Goal: Information Seeking & Learning: Learn about a topic

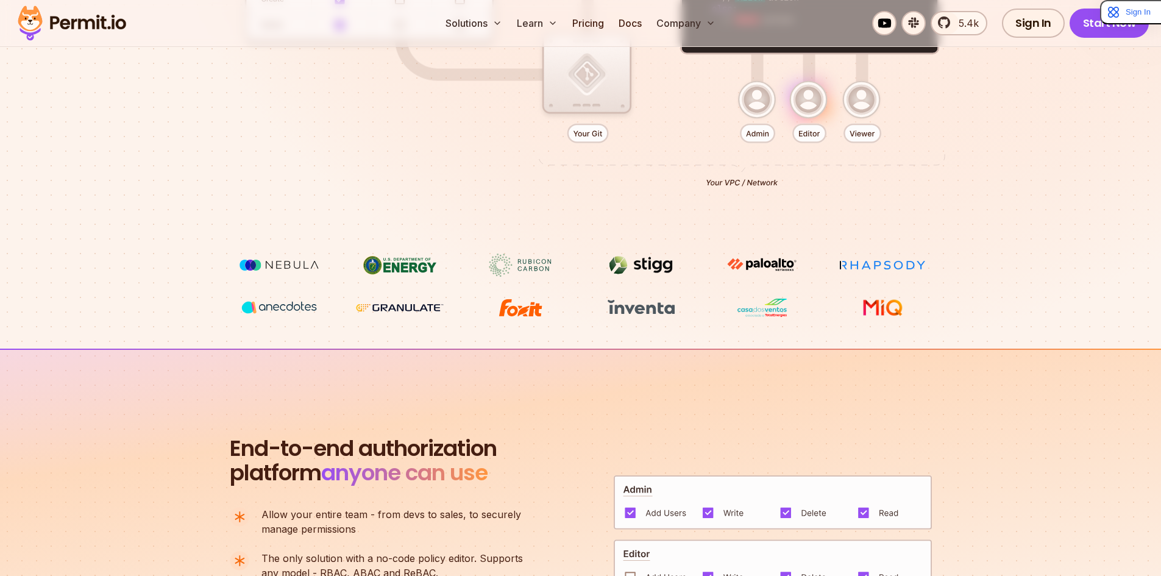
scroll to position [854, 0]
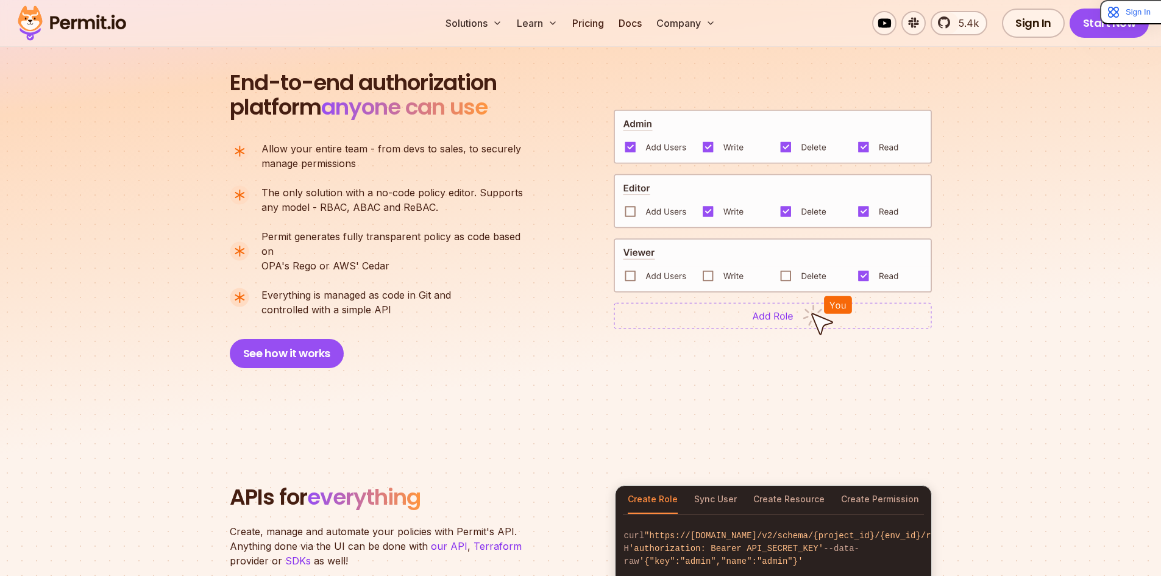
drag, startPoint x: 430, startPoint y: 293, endPoint x: 159, endPoint y: 91, distance: 337.8
click at [159, 91] on section "End-to-end authorization platform anyone can use A no-code authorization platfo…" at bounding box center [580, 205] width 1161 height 444
click at [257, 126] on div "End-to-end authorization platform anyone can use A no-code authorization platfo…" at bounding box center [382, 220] width 305 height 298
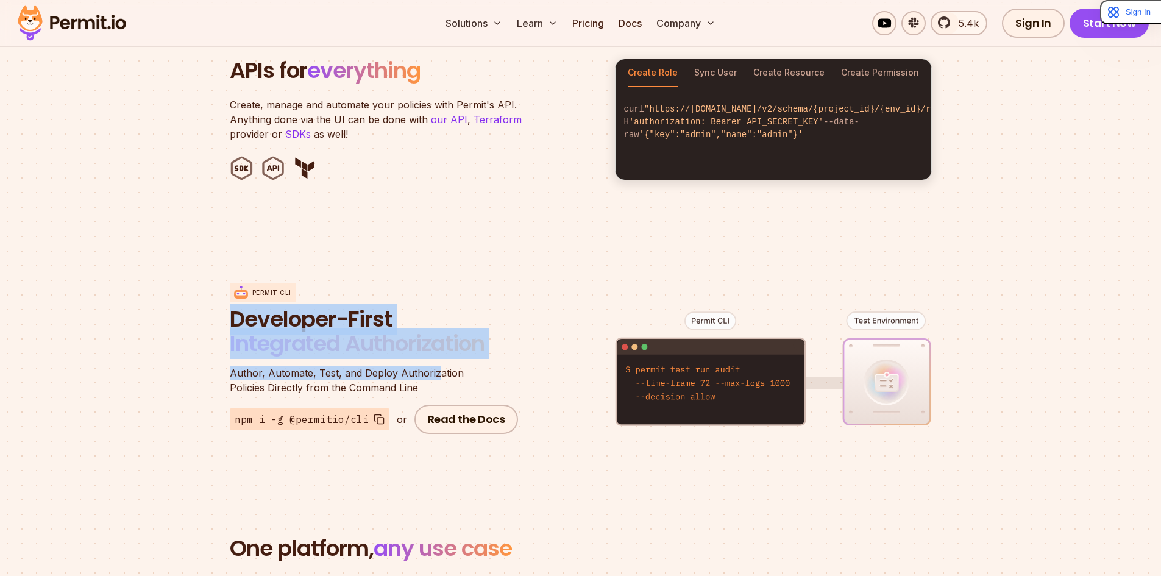
drag, startPoint x: 436, startPoint y: 365, endPoint x: 191, endPoint y: 294, distance: 254.5
click at [191, 294] on section "Permit CLI Developer-First Integrated Authorization Author, Automate, Test, and…" at bounding box center [580, 359] width 1161 height 240
click at [254, 98] on p "Create, manage and automate your policies with Permit's API. Anything done via …" at bounding box center [382, 120] width 305 height 44
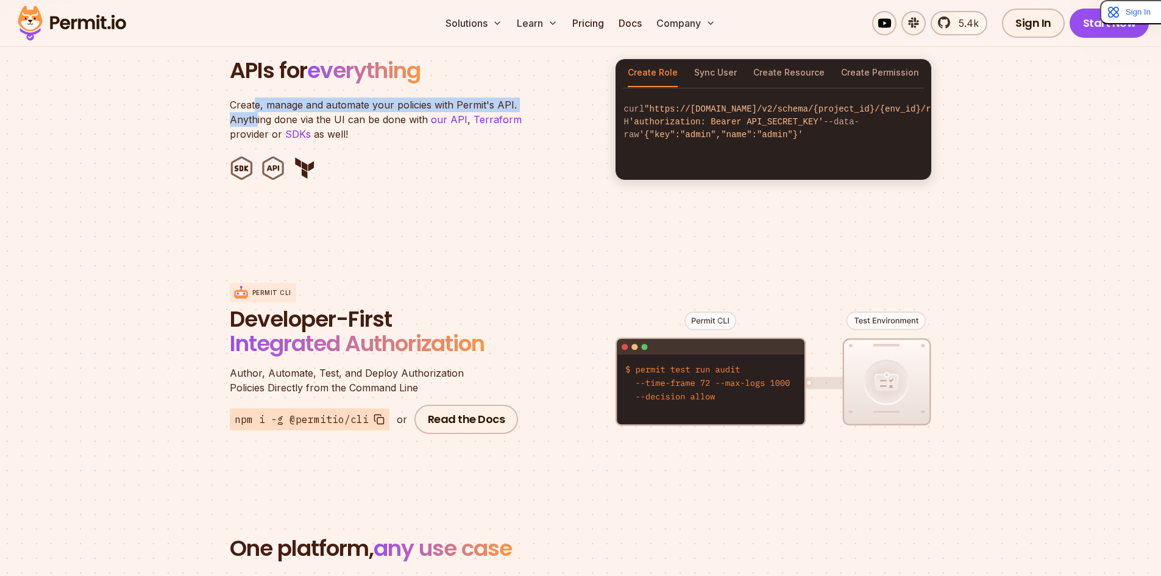
click at [254, 98] on p "Create, manage and automate your policies with Permit's API. Anything done via …" at bounding box center [382, 120] width 305 height 44
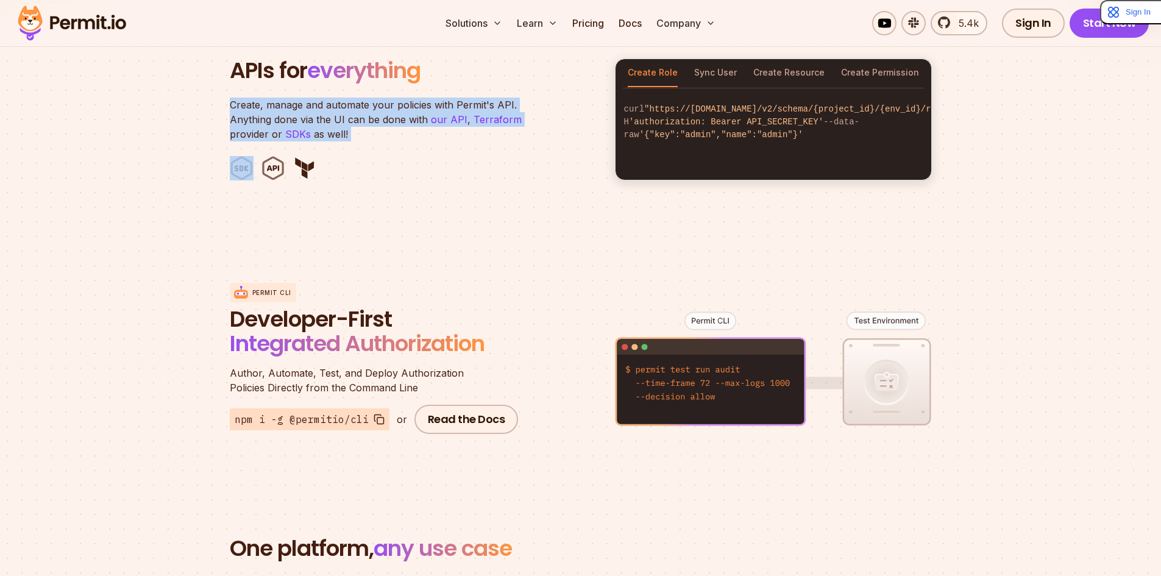
click at [254, 101] on p "Create, manage and automate your policies with Permit's API. Anything done via …" at bounding box center [382, 120] width 305 height 44
click at [326, 101] on p "Create, manage and automate your policies with Permit's API. Anything done via …" at bounding box center [382, 120] width 305 height 44
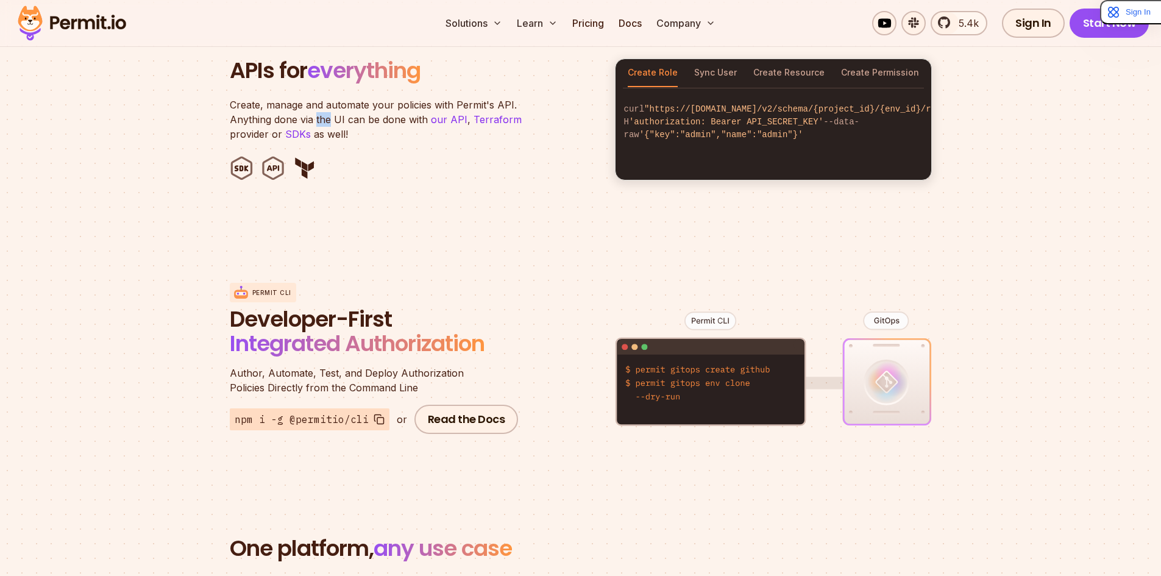
click at [325, 103] on p "Create, manage and automate your policies with Permit's API. Anything done via …" at bounding box center [382, 120] width 305 height 44
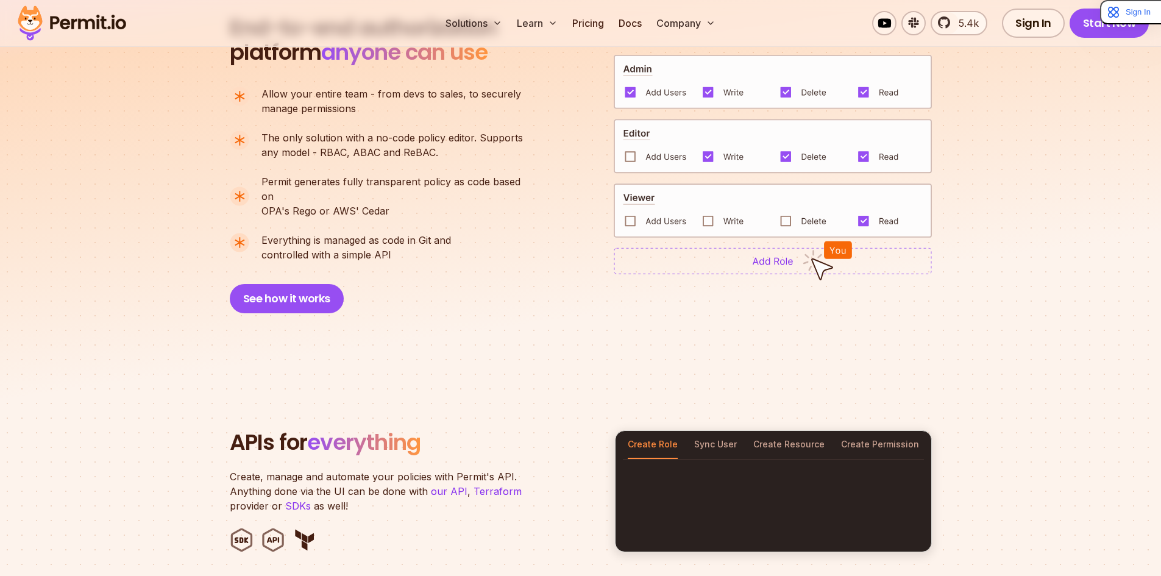
scroll to position [0, 0]
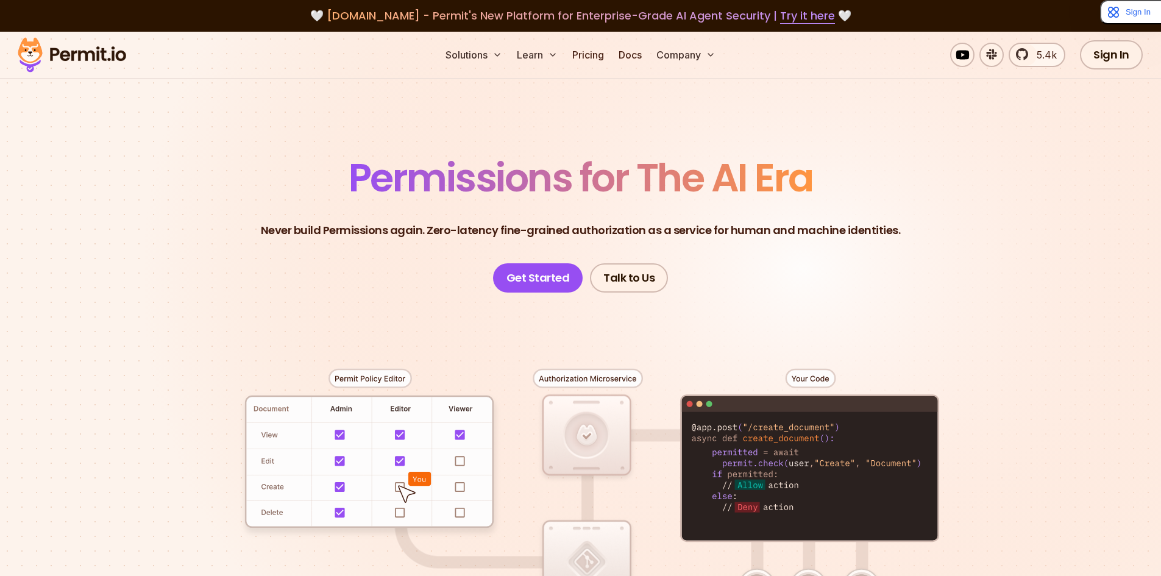
click at [388, 228] on p "Never build Permissions again. Zero-latency fine-grained authorization as a ser…" at bounding box center [581, 230] width 640 height 17
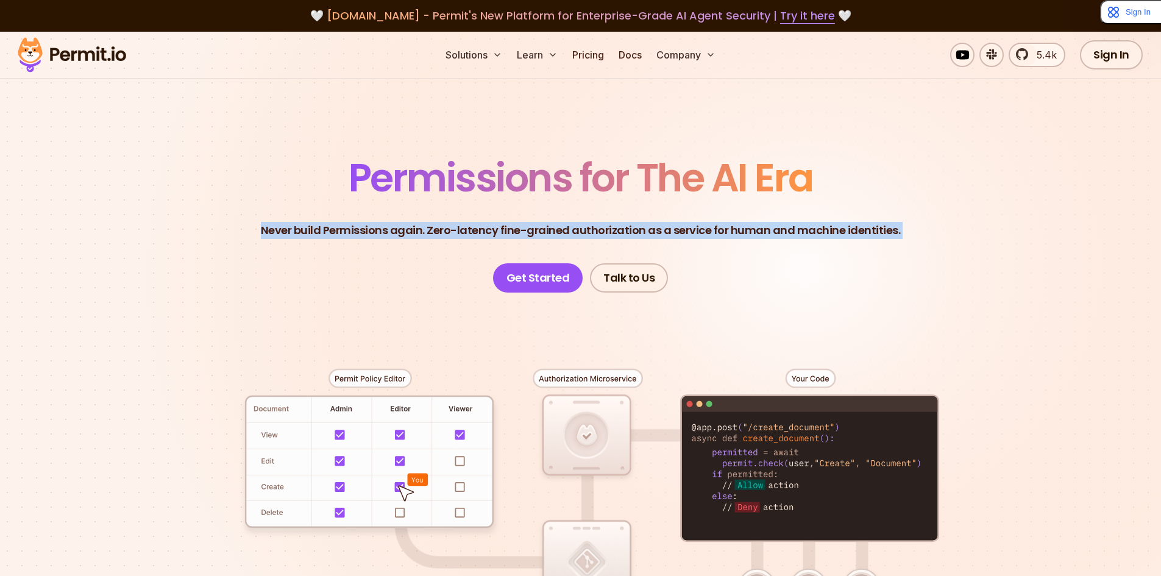
click at [388, 228] on p "Never build Permissions again. Zero-latency fine-grained authorization as a ser…" at bounding box center [581, 230] width 640 height 17
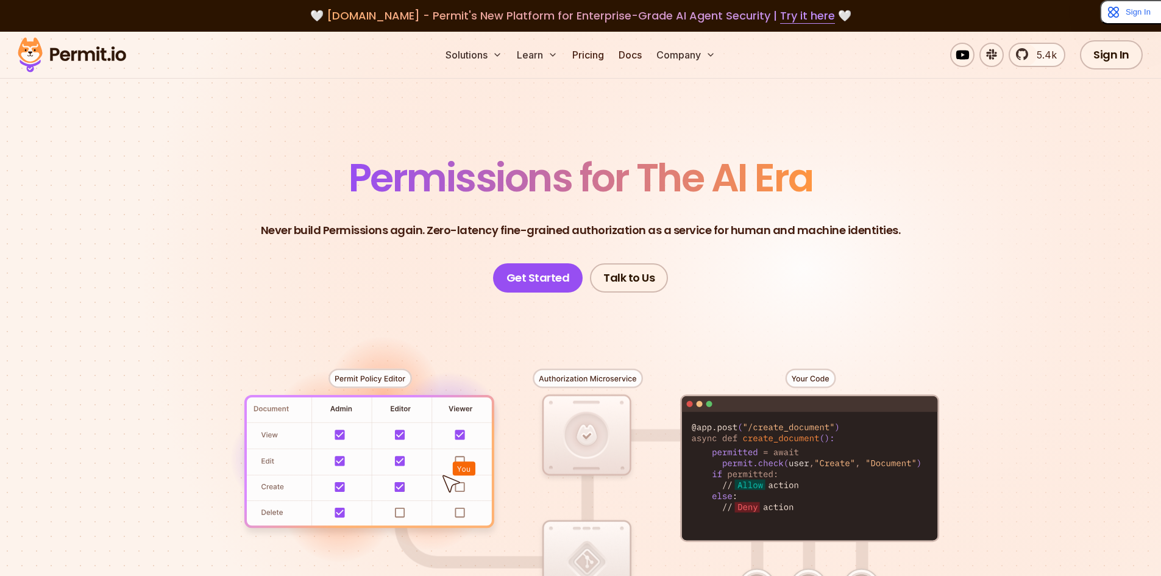
click at [423, 182] on span "Permissions for The AI Era" at bounding box center [581, 178] width 465 height 54
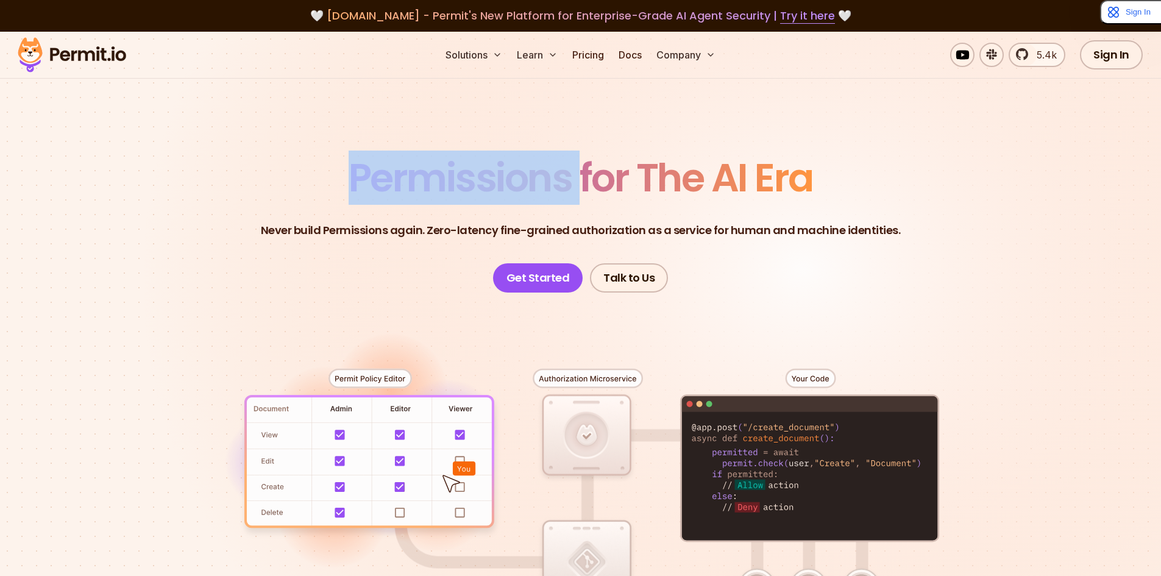
click at [423, 182] on span "Permissions for The AI Era" at bounding box center [581, 178] width 465 height 54
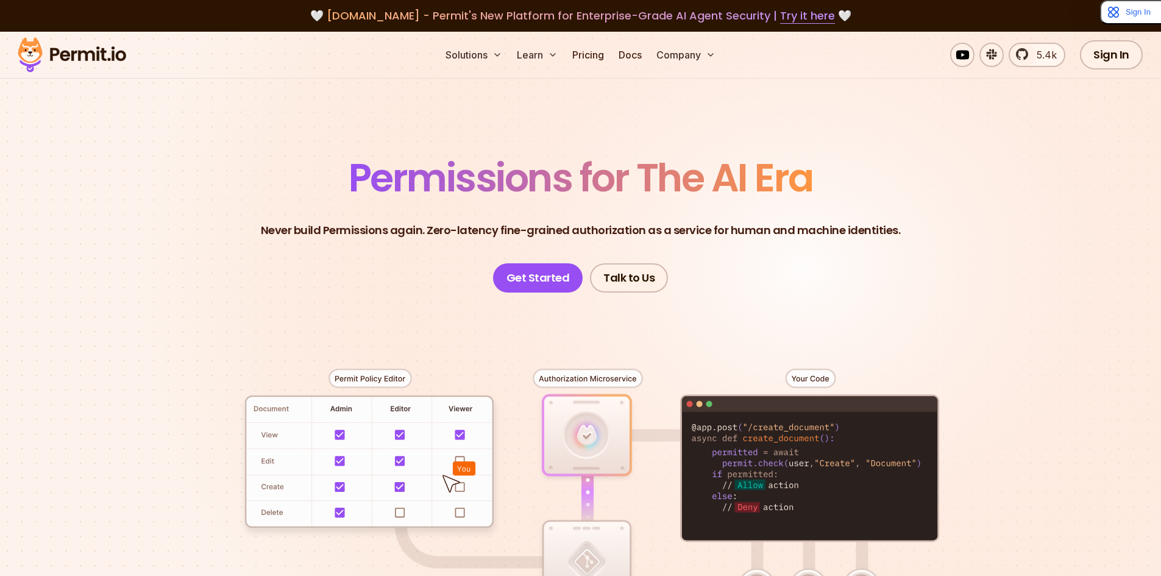
click at [365, 227] on p "Never build Permissions again. Zero-latency fine-grained authorization as a ser…" at bounding box center [581, 230] width 640 height 17
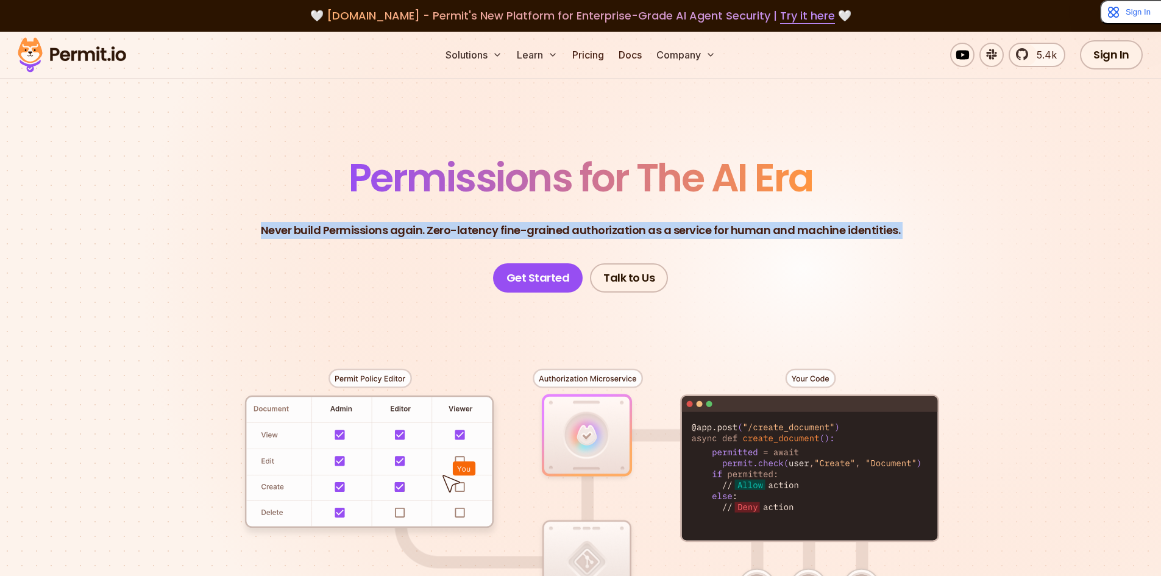
click at [365, 227] on p "Never build Permissions again. Zero-latency fine-grained authorization as a ser…" at bounding box center [581, 230] width 640 height 17
click at [365, 229] on p "Never build Permissions again. Zero-latency fine-grained authorization as a ser…" at bounding box center [581, 230] width 640 height 17
click at [365, 234] on p "Never build Permissions again. Zero-latency fine-grained authorization as a ser…" at bounding box center [581, 230] width 640 height 17
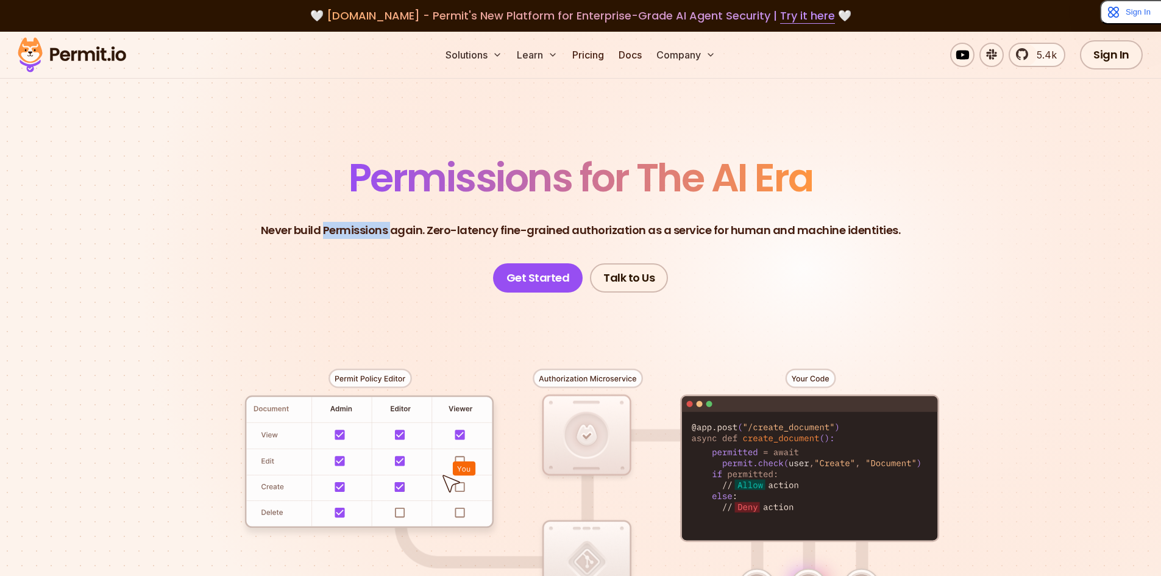
click at [365, 234] on p "Never build Permissions again. Zero-latency fine-grained authorization as a ser…" at bounding box center [581, 230] width 640 height 17
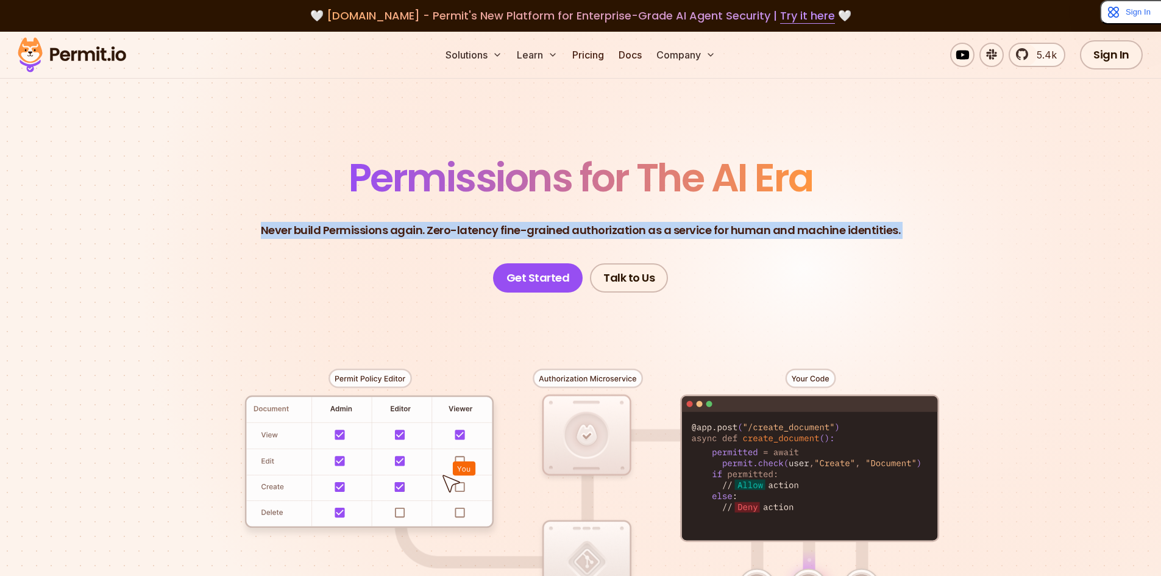
click at [365, 234] on p "Never build Permissions again. Zero-latency fine-grained authorization as a ser…" at bounding box center [581, 230] width 640 height 17
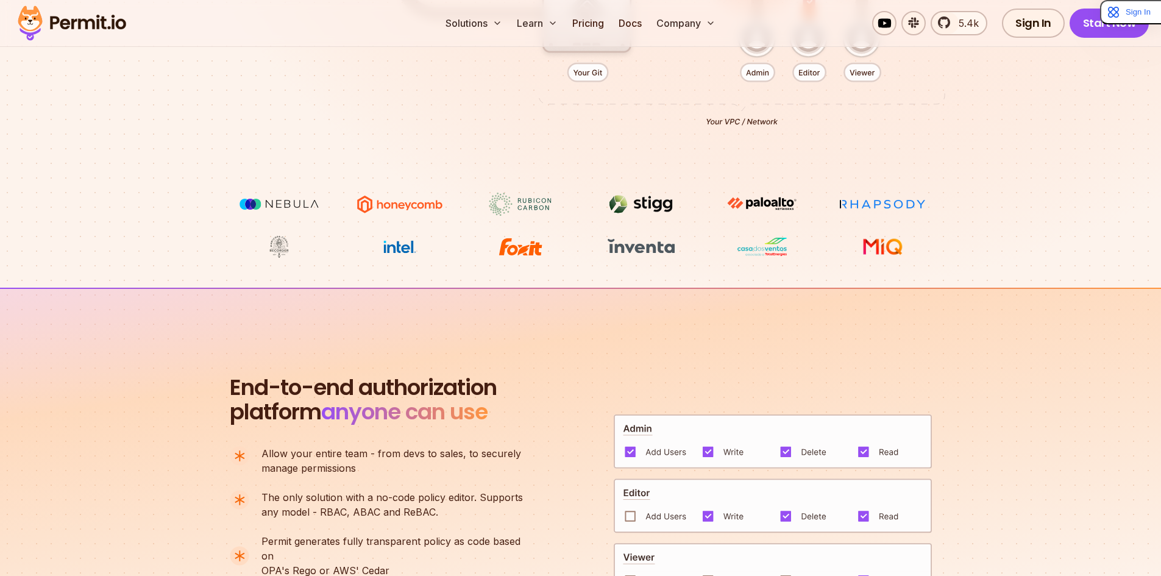
scroll to position [915, 0]
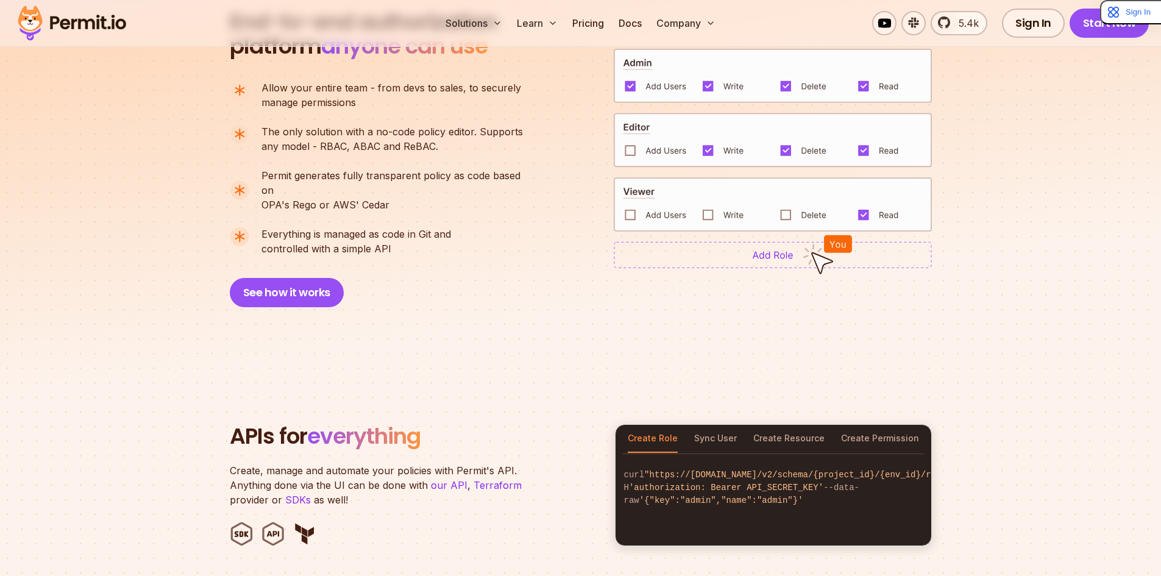
click at [413, 149] on p "The only solution with a no-code policy editor. Supports any model - RBAC, ABAC…" at bounding box center [393, 138] width 262 height 29
click at [362, 193] on p "Permit generates fully transparent policy as code based on OPA's [PERSON_NAME] …" at bounding box center [398, 190] width 272 height 44
click at [362, 192] on p "Permit generates fully transparent policy as code based on OPA's [PERSON_NAME] …" at bounding box center [398, 190] width 272 height 44
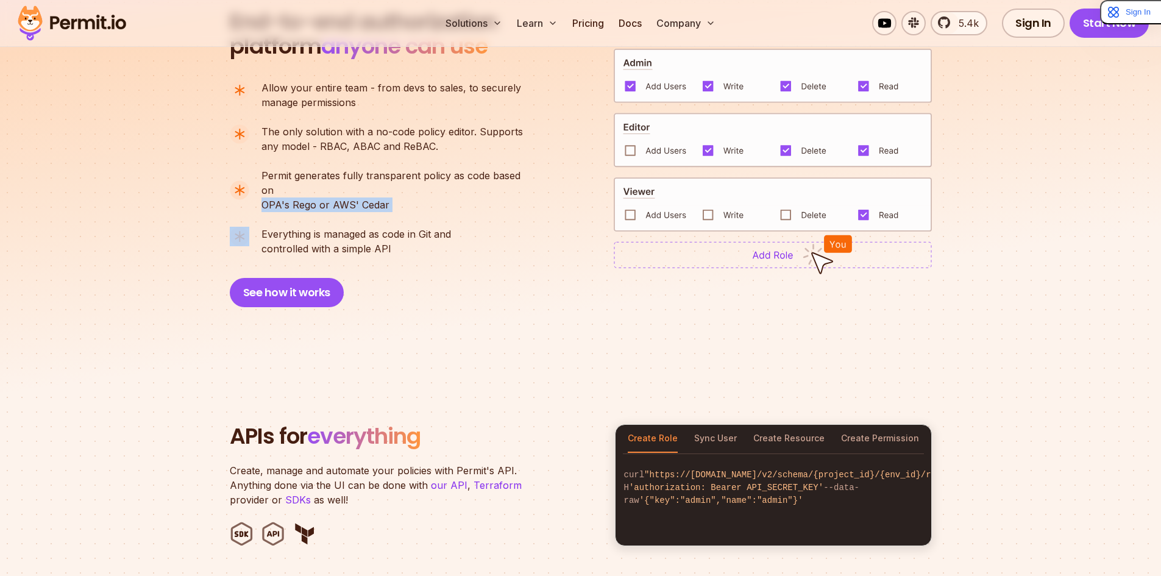
click at [362, 192] on p "Permit generates fully transparent policy as code based on OPA's [PERSON_NAME] …" at bounding box center [398, 190] width 272 height 44
click at [360, 229] on p "Everything is managed as code in Git and controlled with a simple API" at bounding box center [357, 241] width 190 height 29
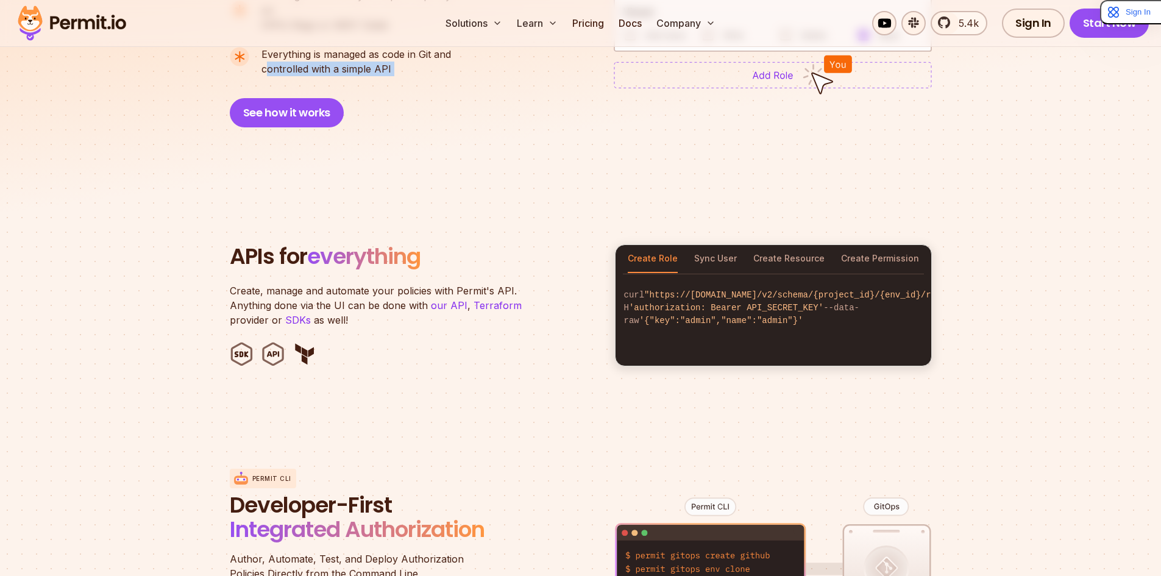
scroll to position [1158, 0]
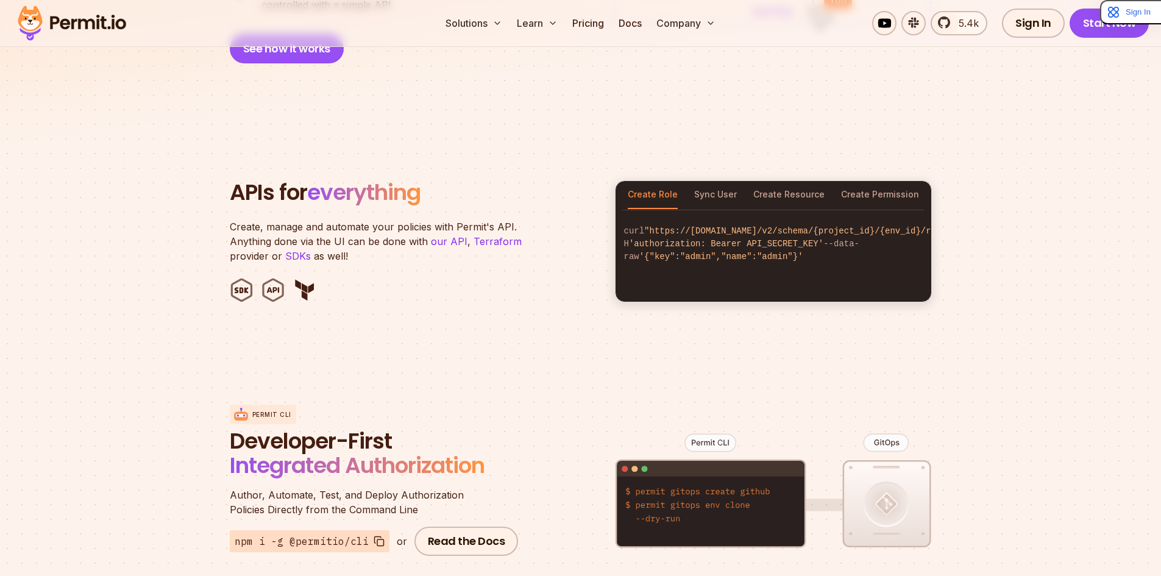
click at [294, 219] on p "Create, manage and automate your policies with Permit's API. Anything done via …" at bounding box center [382, 241] width 305 height 44
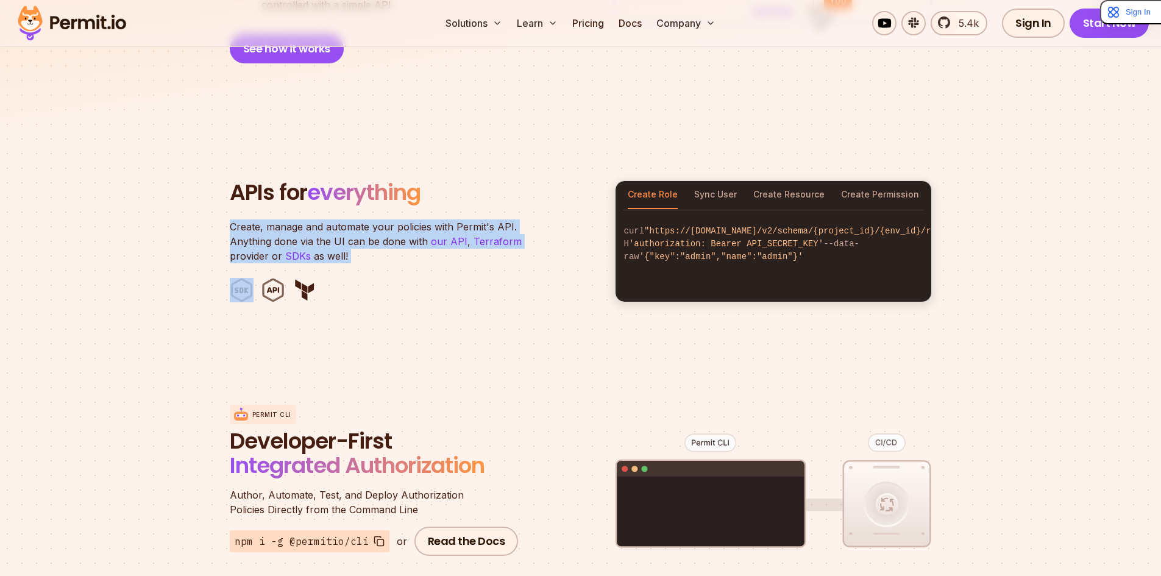
click at [294, 219] on p "Create, manage and automate your policies with Permit's API. Anything done via …" at bounding box center [382, 241] width 305 height 44
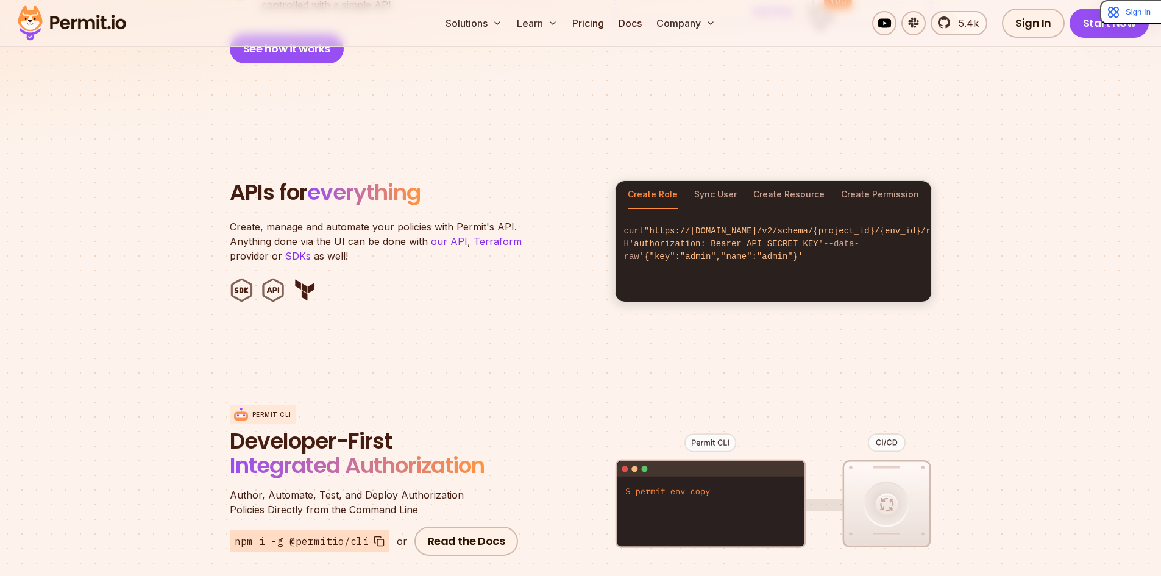
click at [297, 180] on h2 "APIs for everything" at bounding box center [415, 192] width 371 height 24
click at [262, 429] on span "Developer-First" at bounding box center [376, 441] width 293 height 24
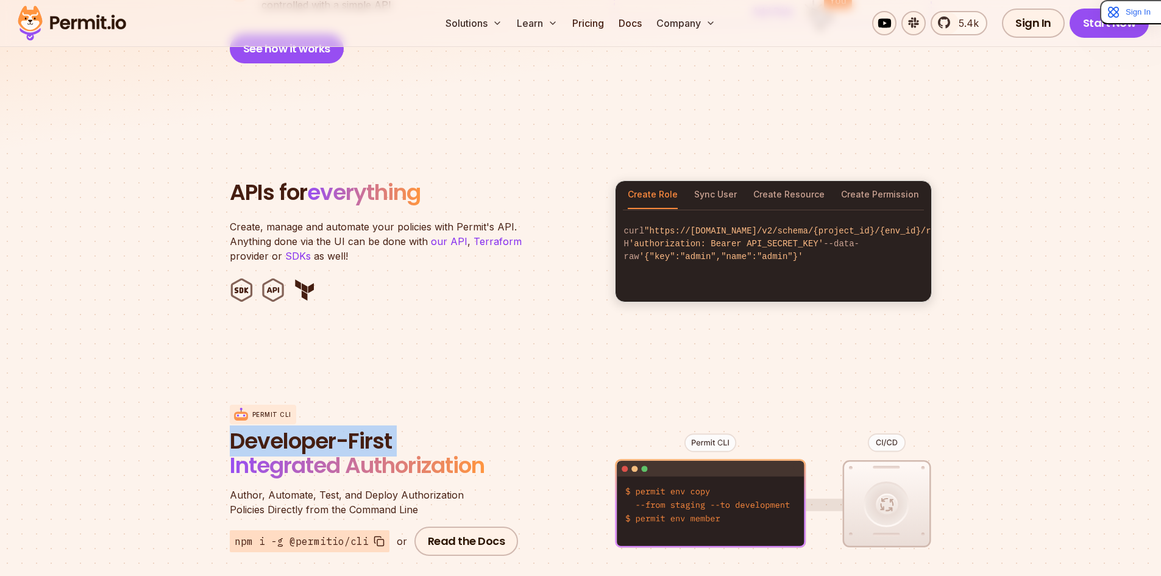
click at [262, 429] on span "Developer-First" at bounding box center [376, 441] width 293 height 24
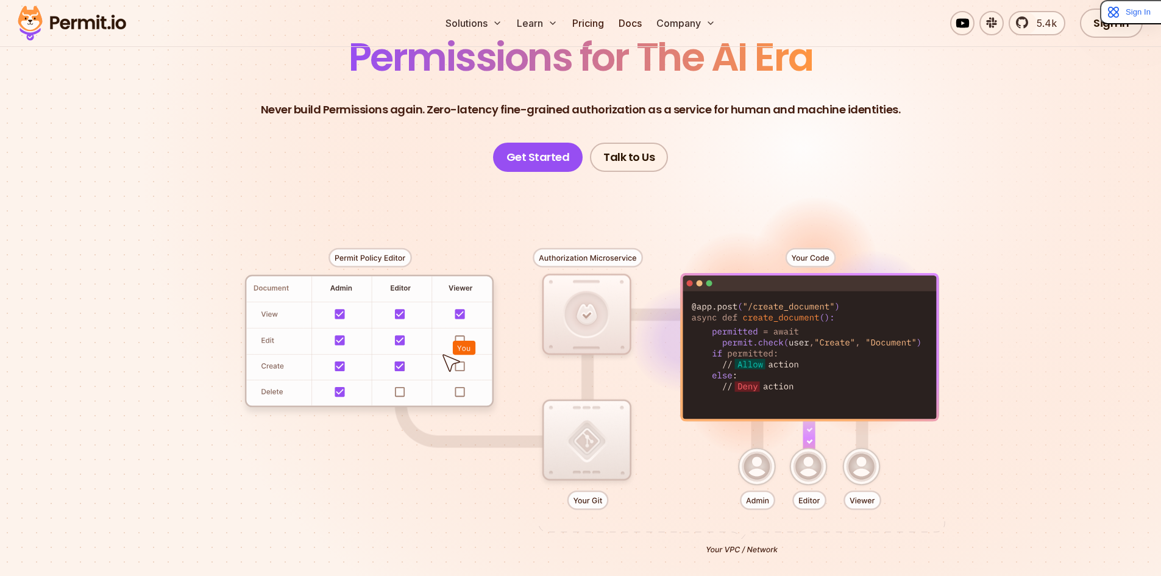
scroll to position [0, 0]
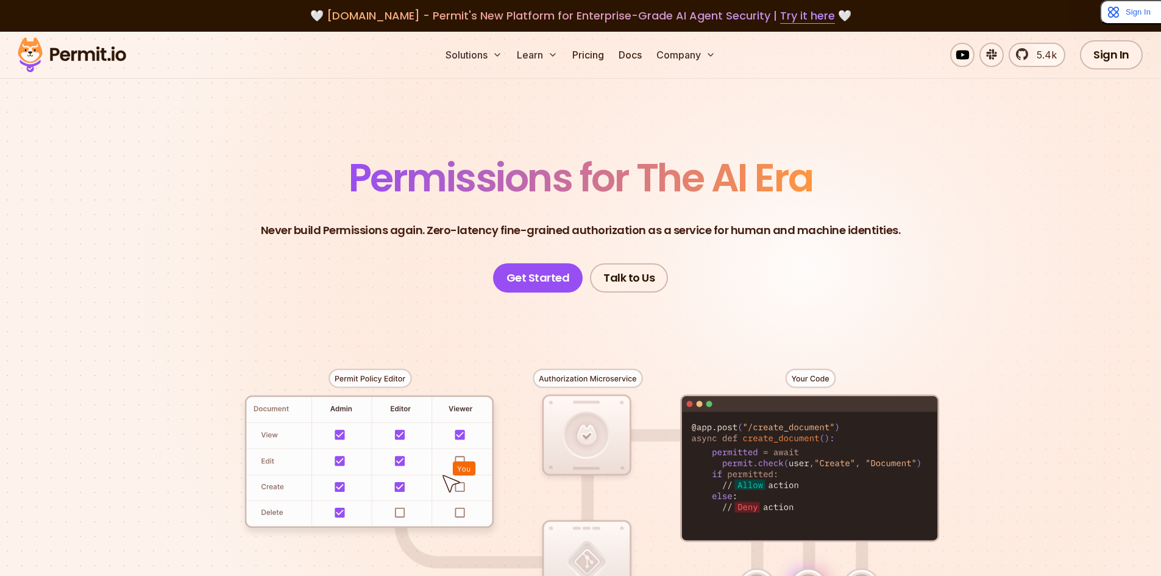
click at [538, 163] on span "Permissions for The AI Era" at bounding box center [581, 178] width 465 height 54
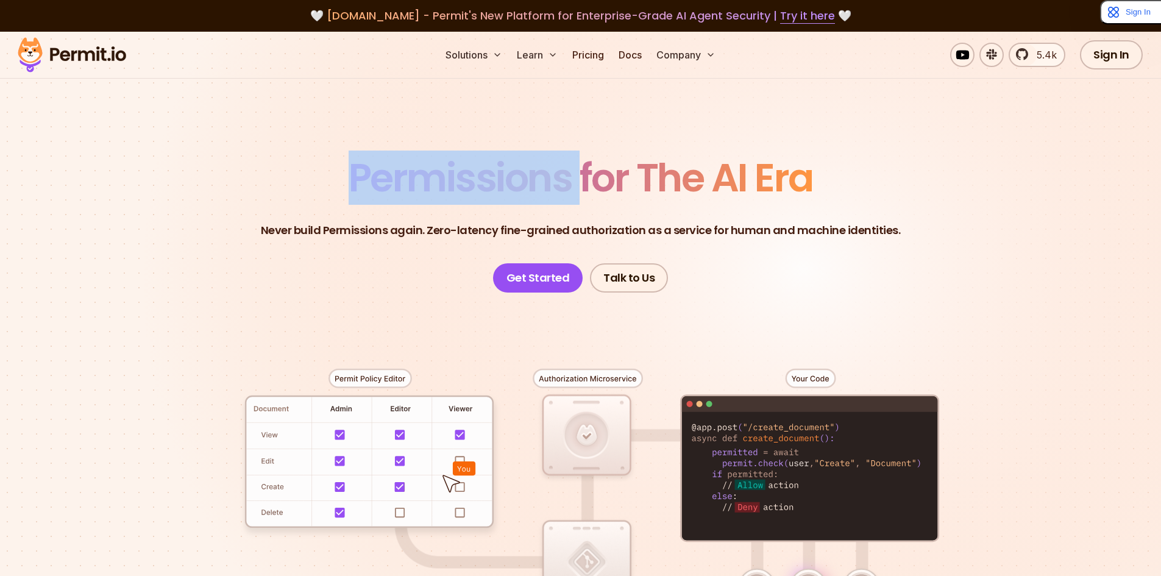
click at [538, 163] on span "Permissions for The AI Era" at bounding box center [581, 178] width 465 height 54
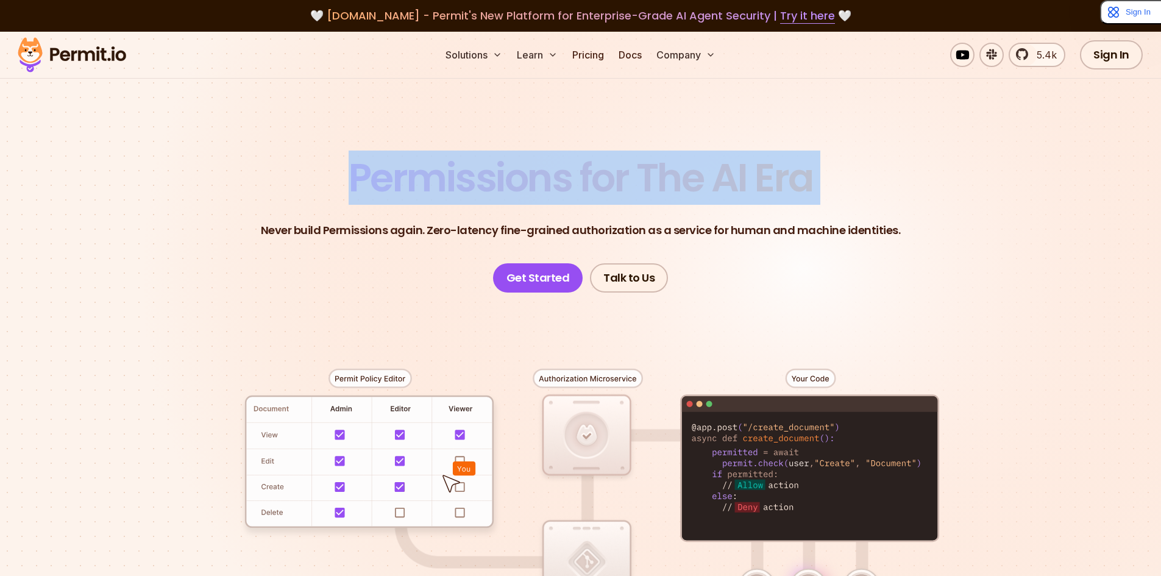
click at [538, 162] on span "Permissions for The AI Era" at bounding box center [581, 178] width 465 height 54
click at [539, 161] on span "Permissions for The AI Era" at bounding box center [581, 178] width 465 height 54
